Goal: Contribute content: Add original content to the website for others to see

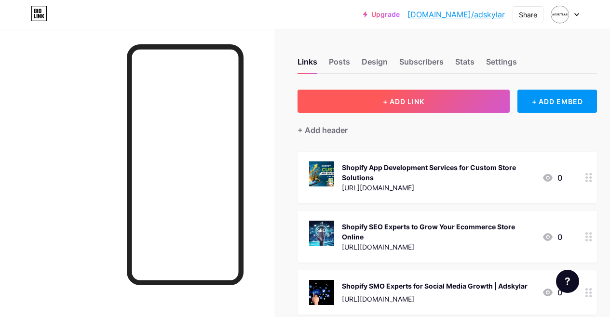
click at [443, 102] on button "+ ADD LINK" at bounding box center [403, 101] width 212 height 23
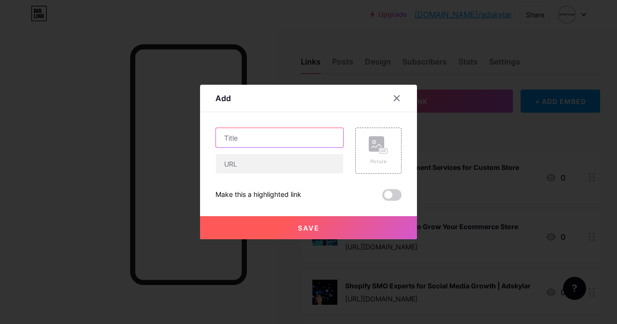
click at [271, 139] on input "text" at bounding box center [279, 137] width 127 height 19
paste input "Shopify Speed Optimization Services for Fast & Efficient Stores"
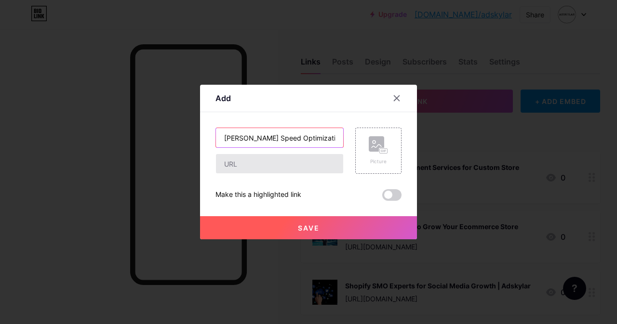
type input "[PERSON_NAME] Speed Optimization Services for Fast"
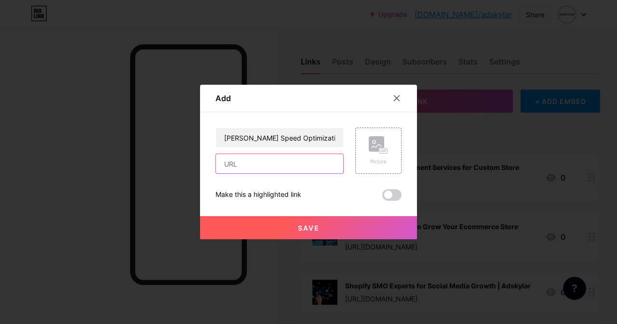
click at [252, 164] on input "text" at bounding box center [279, 163] width 127 height 19
click at [263, 168] on input "text" at bounding box center [279, 163] width 127 height 19
paste input "[URL][DOMAIN_NAME]"
type input "[URL][DOMAIN_NAME]"
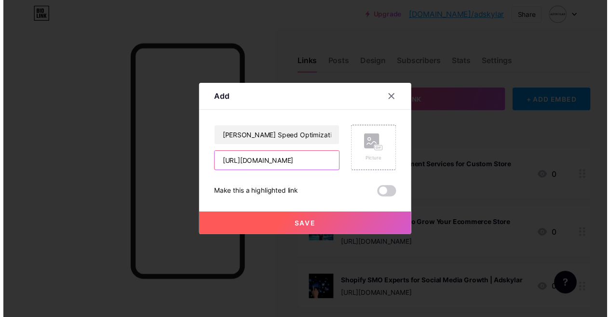
scroll to position [0, 0]
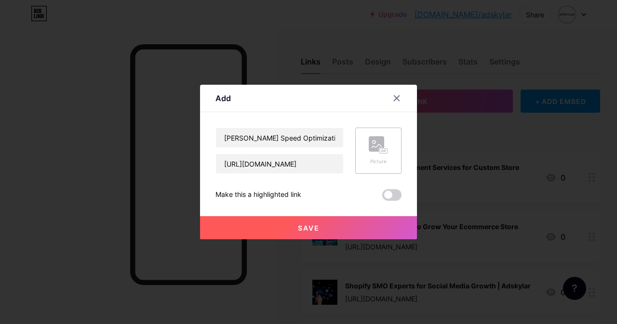
click at [379, 151] on rect at bounding box center [383, 151] width 9 height 6
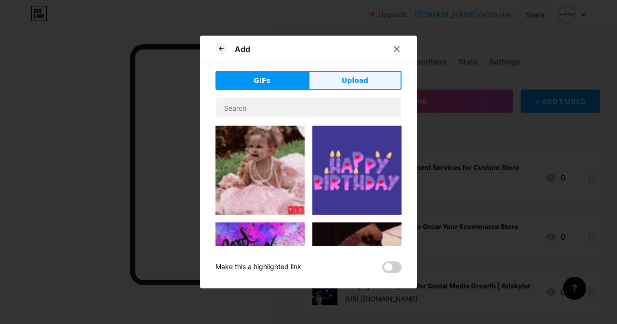
click at [346, 82] on span "Upload" at bounding box center [355, 81] width 27 height 10
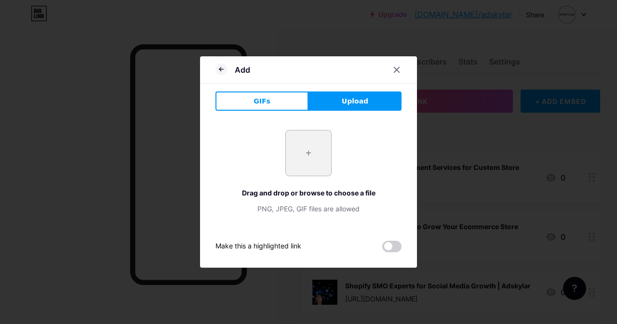
click at [308, 155] on input "file" at bounding box center [308, 153] width 45 height 45
type input "C:\fakepath\Shopify Speed Optimization Service (1).jpg"
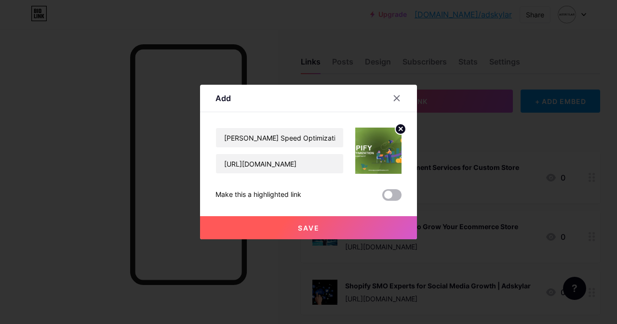
click at [391, 194] on span at bounding box center [391, 195] width 19 height 12
click at [382, 198] on input "checkbox" at bounding box center [382, 198] width 0 height 0
click at [349, 231] on button "Save" at bounding box center [308, 227] width 217 height 23
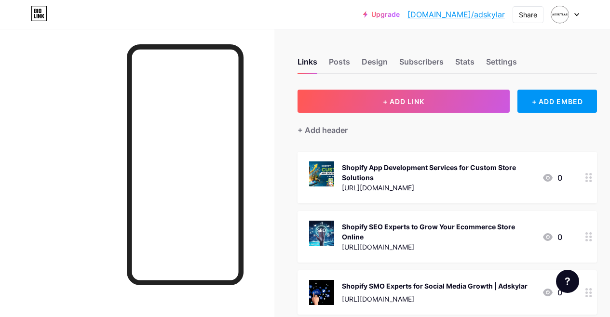
click at [576, 13] on icon at bounding box center [576, 14] width 5 height 3
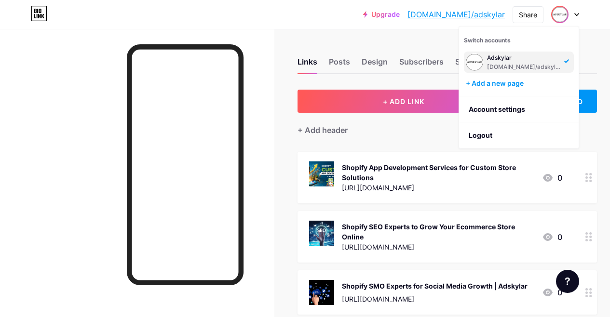
click at [247, 16] on div "Upgrade [DOMAIN_NAME]/adskyl... [DOMAIN_NAME]/adskylar Share Switch accounts Ad…" at bounding box center [305, 14] width 610 height 17
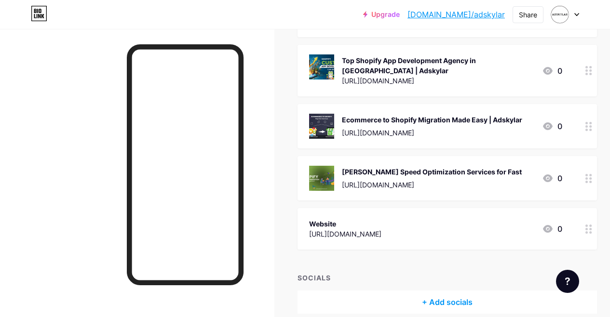
scroll to position [916, 0]
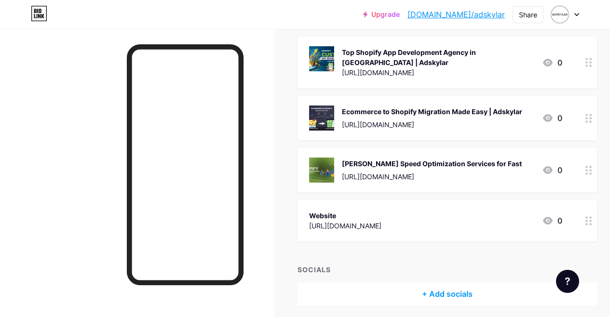
click at [592, 166] on icon at bounding box center [588, 170] width 7 height 9
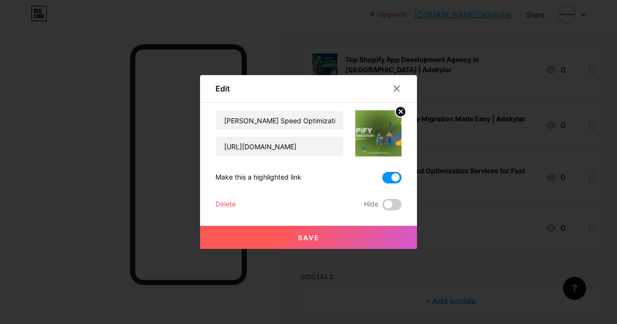
click at [395, 178] on span at bounding box center [391, 178] width 19 height 12
click at [382, 180] on input "checkbox" at bounding box center [382, 180] width 0 height 0
click at [395, 88] on icon at bounding box center [397, 89] width 8 height 8
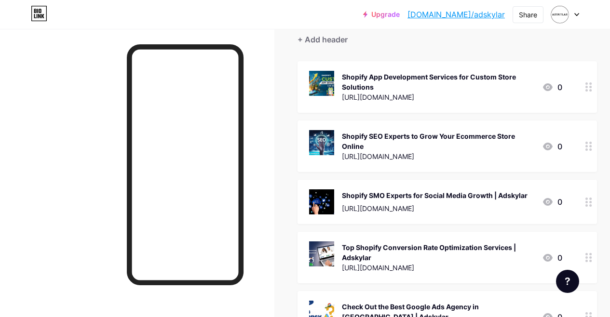
scroll to position [0, 0]
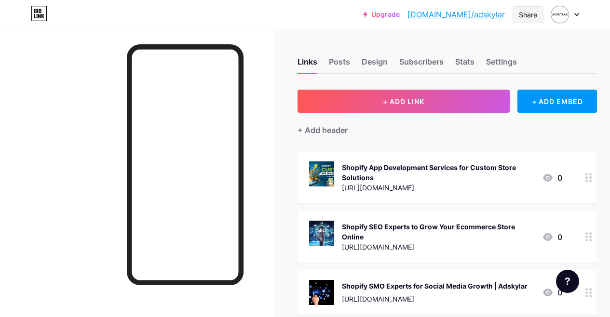
click at [526, 12] on div "Share" at bounding box center [528, 15] width 18 height 10
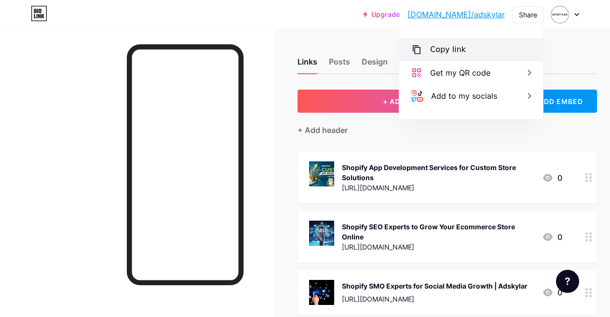
click at [479, 52] on div "Copy link" at bounding box center [471, 49] width 144 height 23
